Goal: Check status: Check status

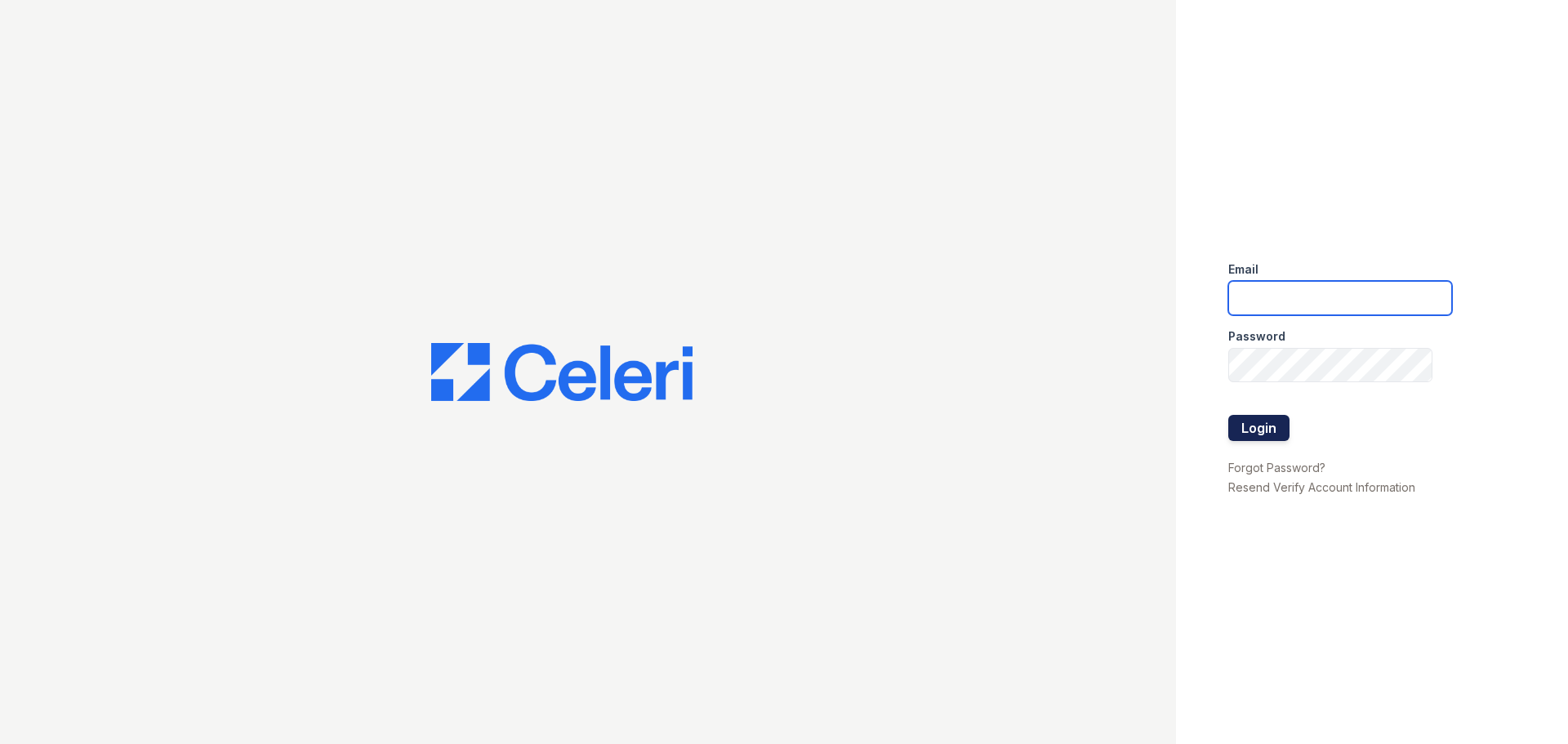
type input "[EMAIL_ADDRESS][DOMAIN_NAME]"
click at [1268, 427] on button "Login" at bounding box center [1259, 427] width 61 height 26
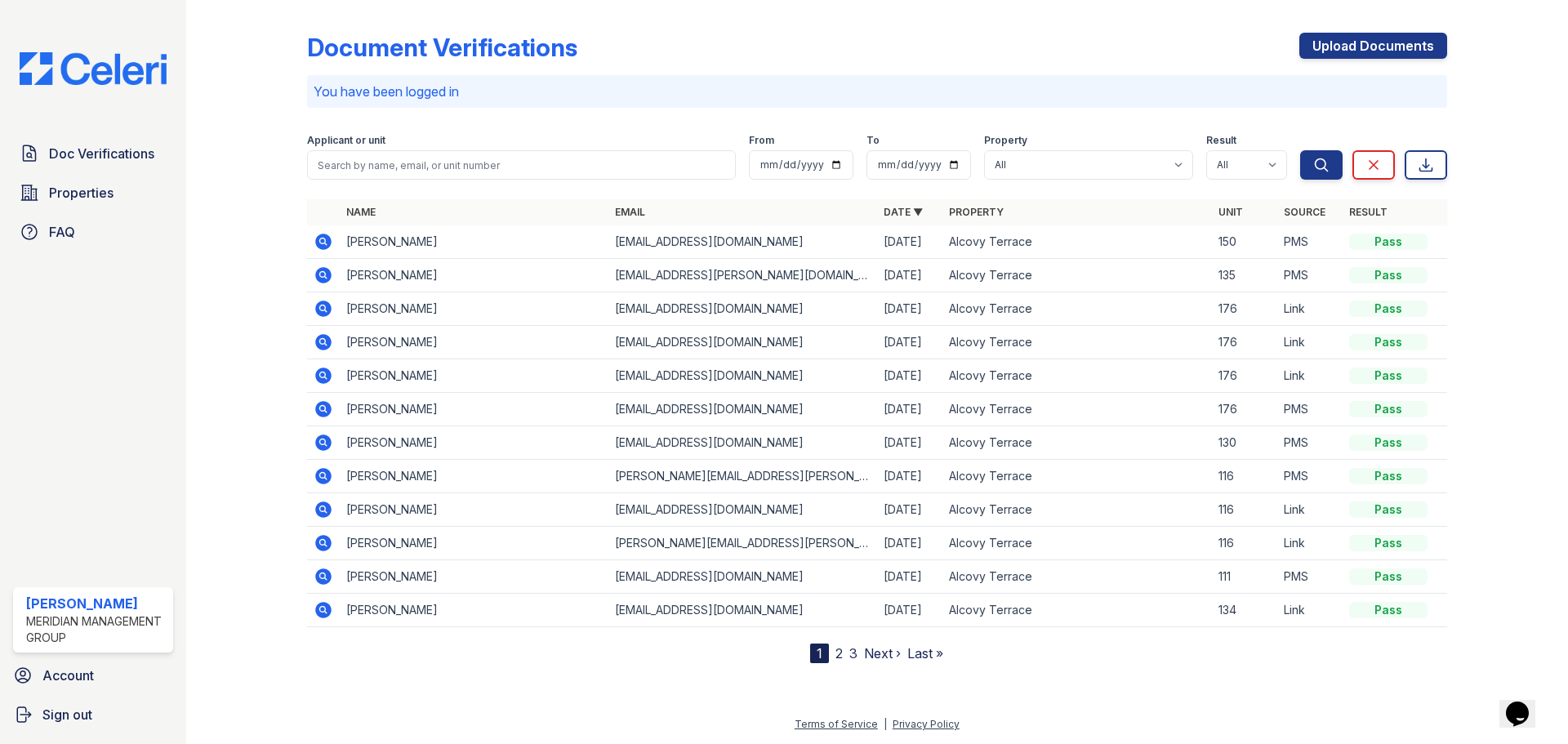
click at [323, 239] on icon at bounding box center [322, 240] width 4 height 4
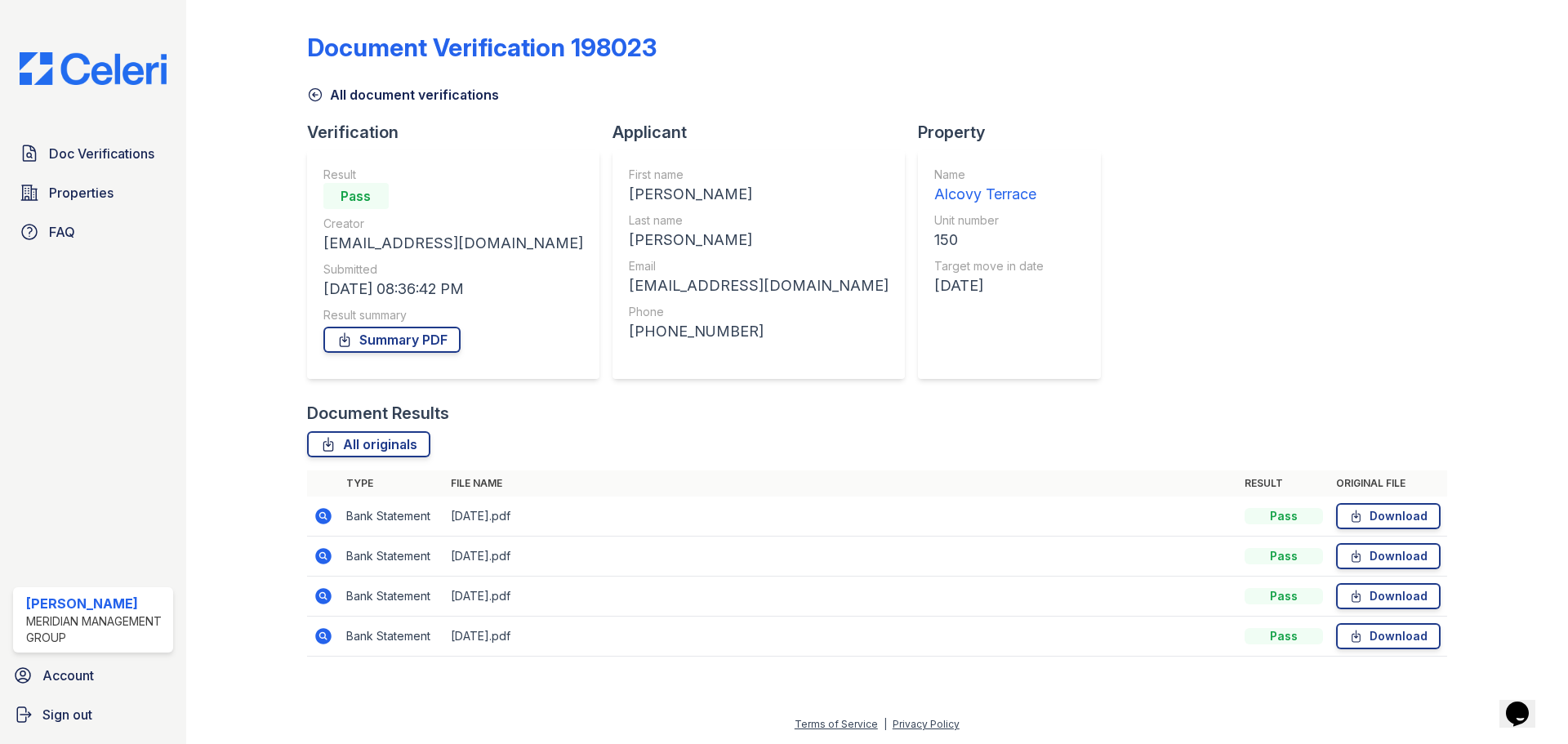
click at [325, 516] on icon at bounding box center [323, 515] width 19 height 19
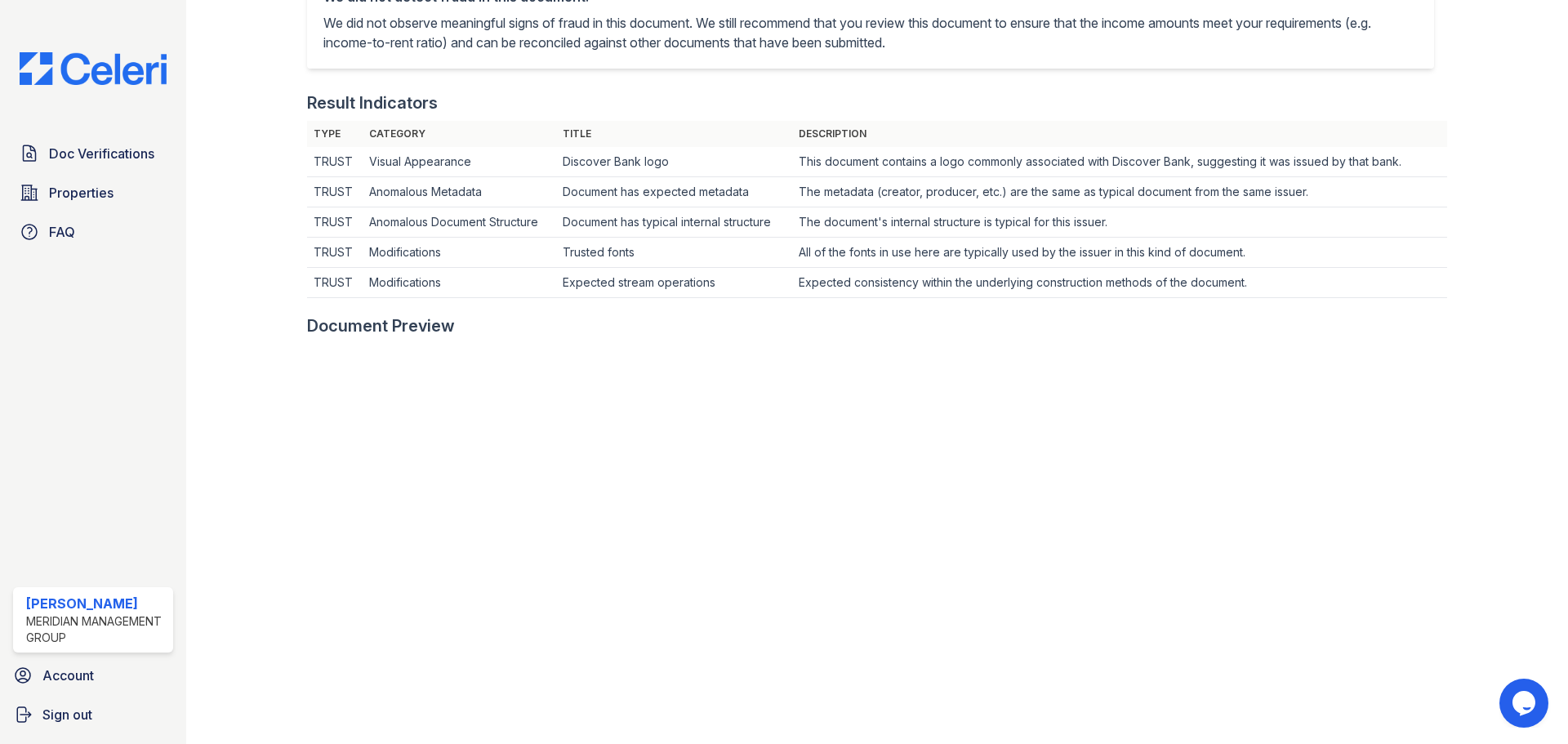
scroll to position [324, 0]
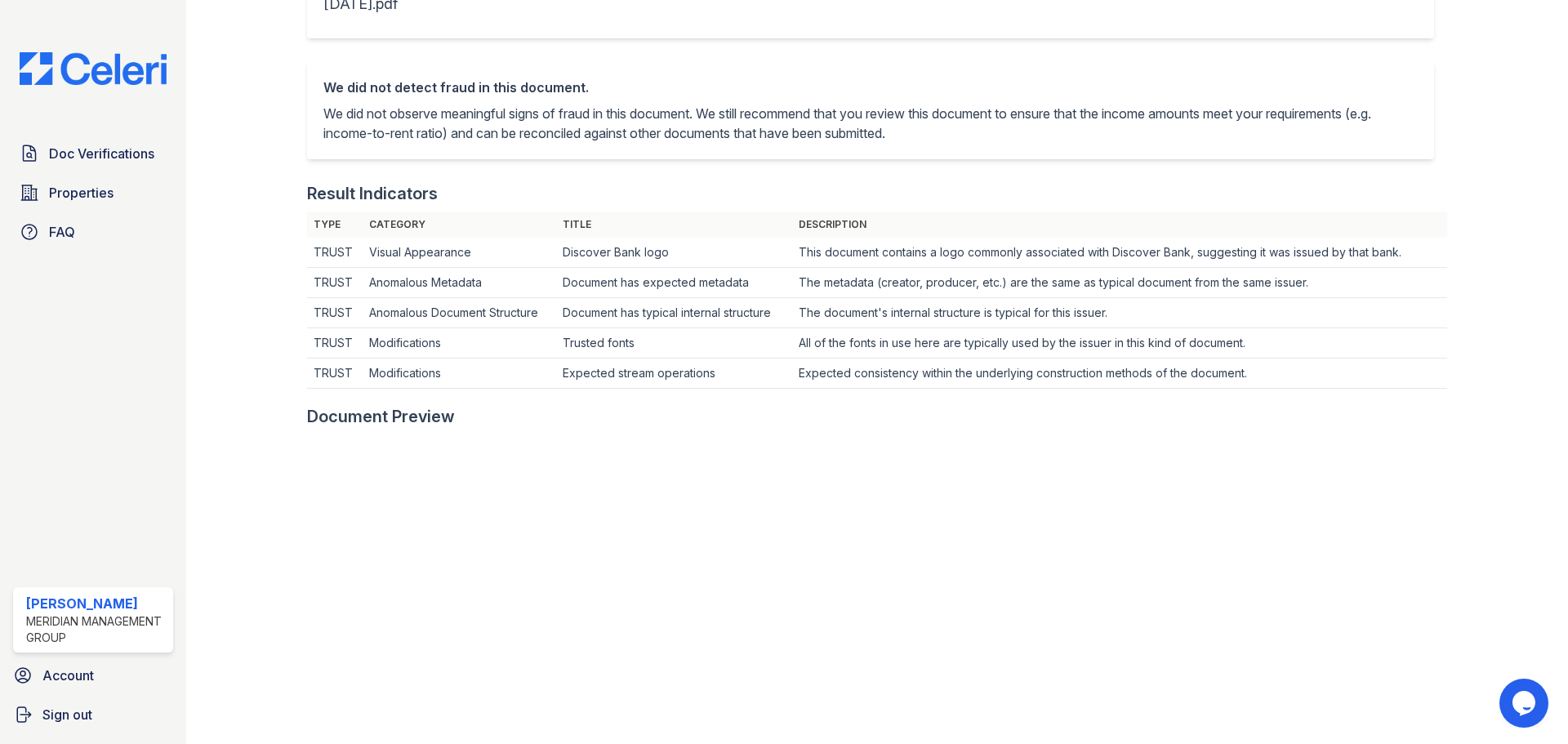
click at [301, 361] on div at bounding box center [259, 430] width 95 height 1496
click at [113, 154] on span "Doc Verifications" at bounding box center [101, 153] width 105 height 19
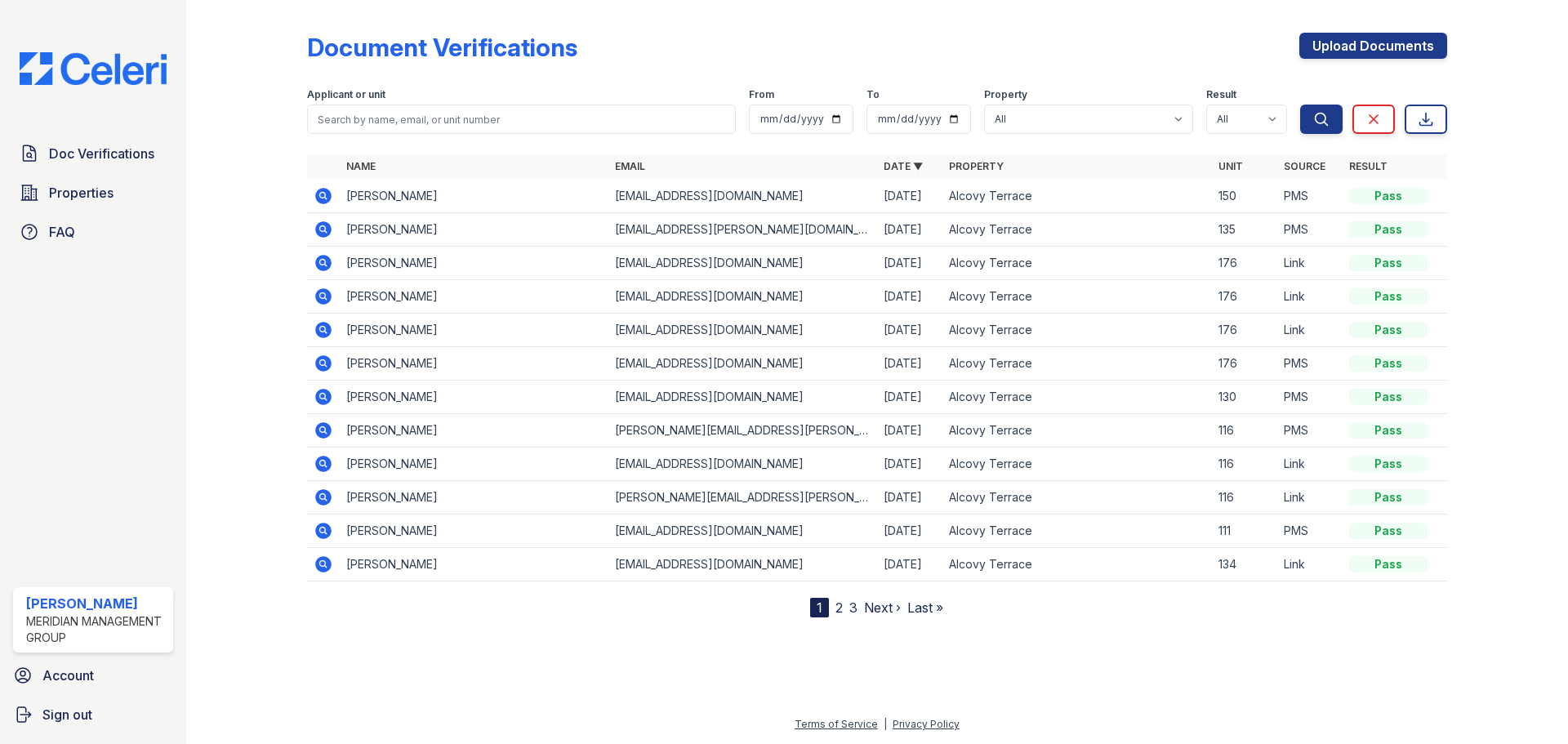
click at [324, 198] on icon at bounding box center [323, 195] width 16 height 16
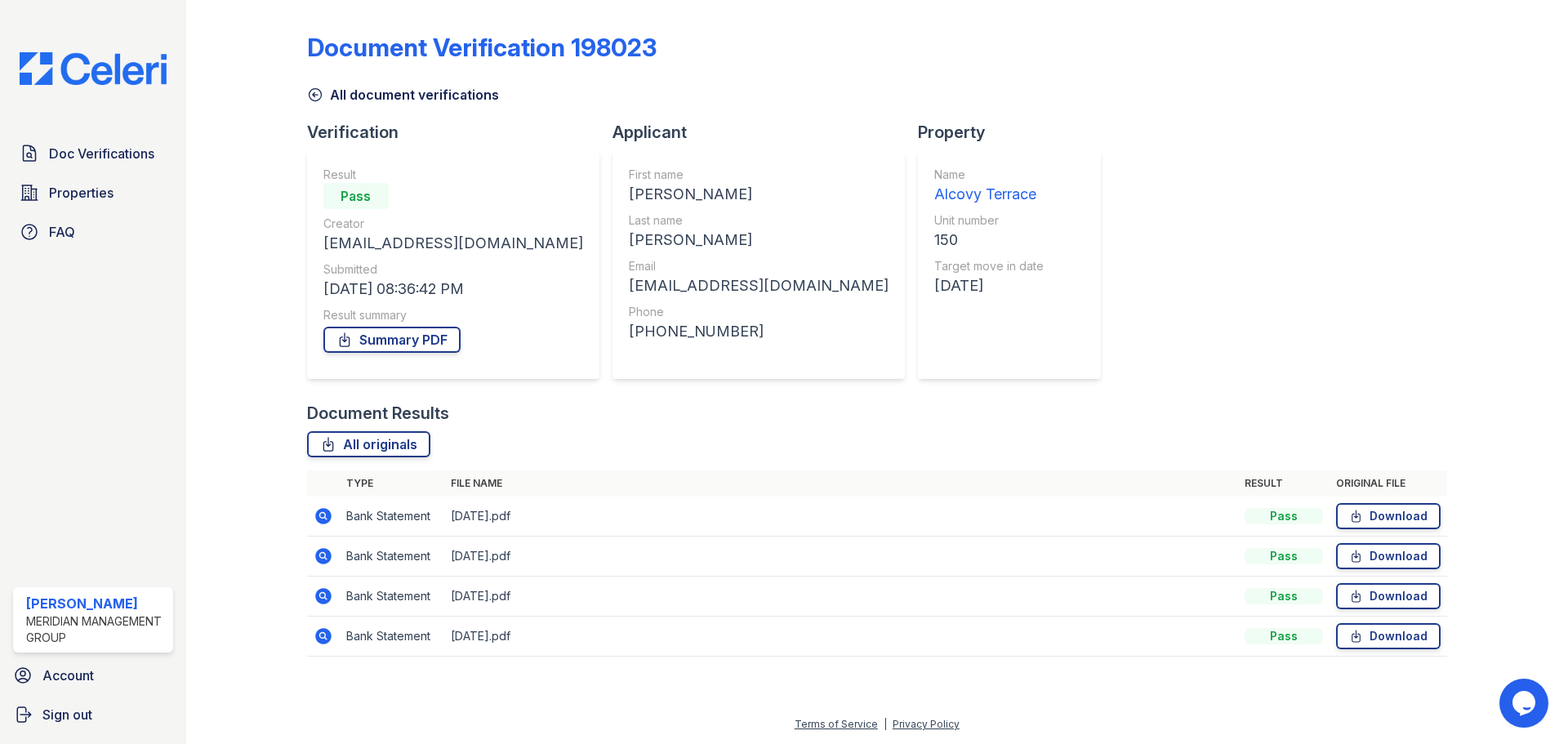
click at [323, 557] on icon at bounding box center [322, 555] width 4 height 4
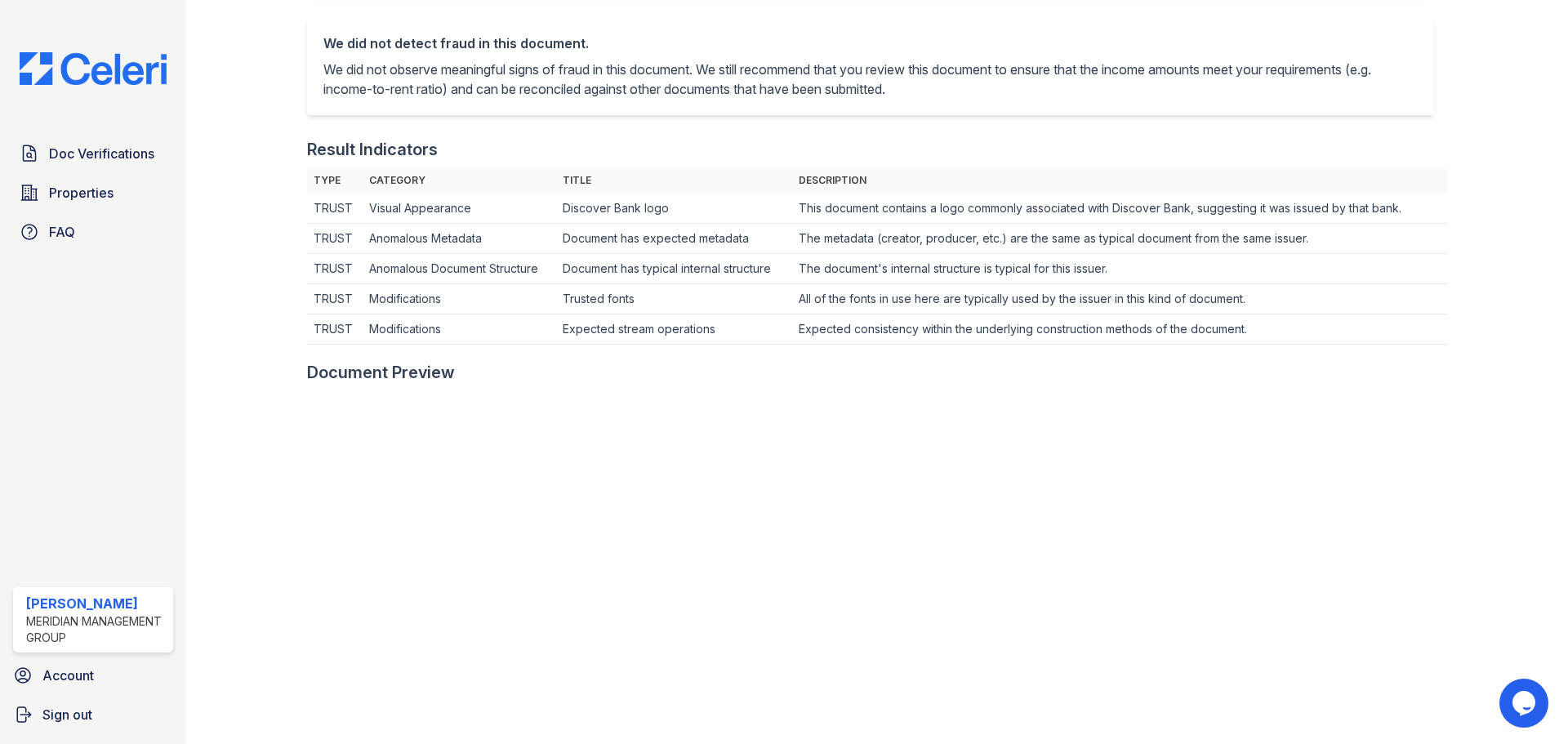
scroll to position [490, 0]
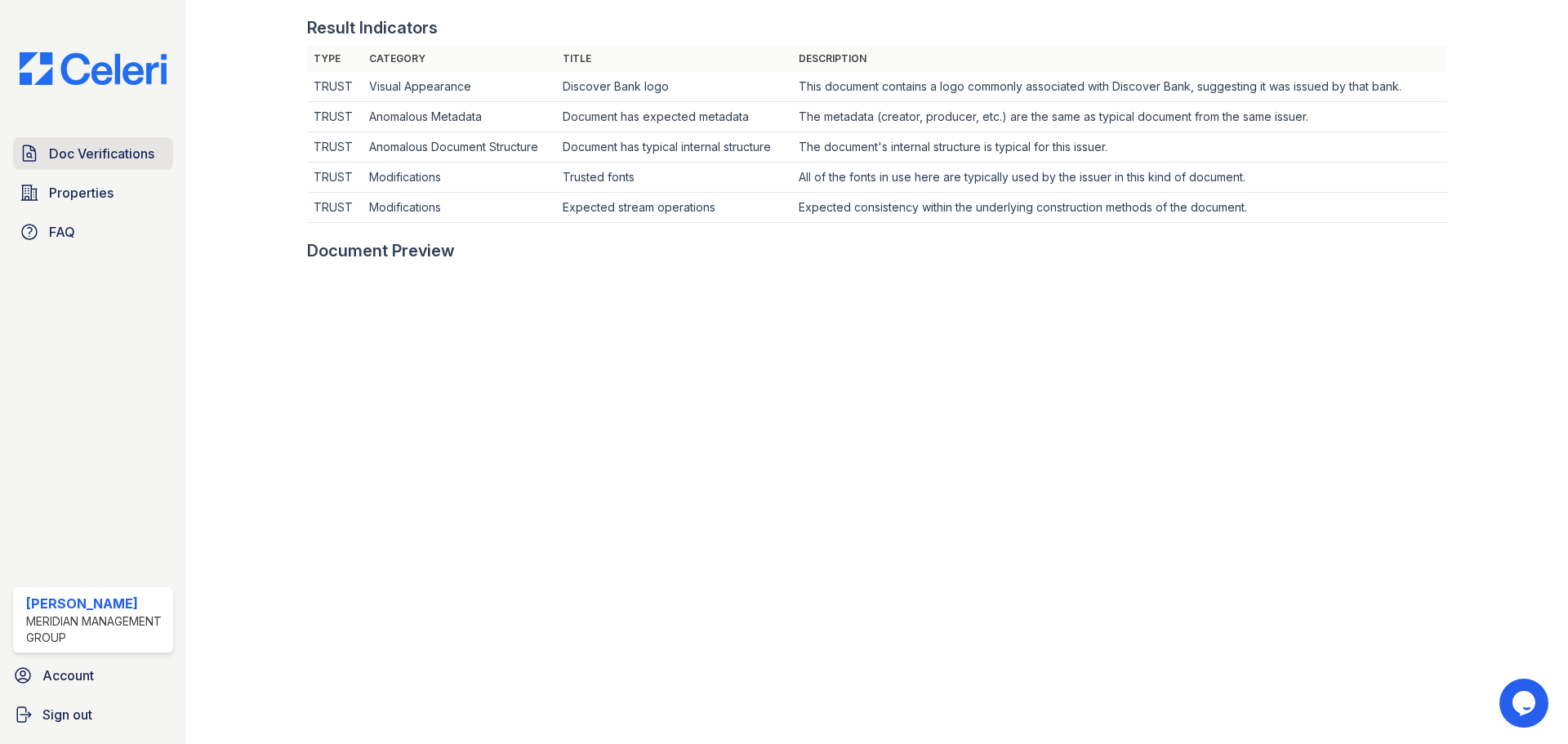
click at [99, 148] on span "Doc Verifications" at bounding box center [101, 153] width 105 height 19
